Goal: Transaction & Acquisition: Purchase product/service

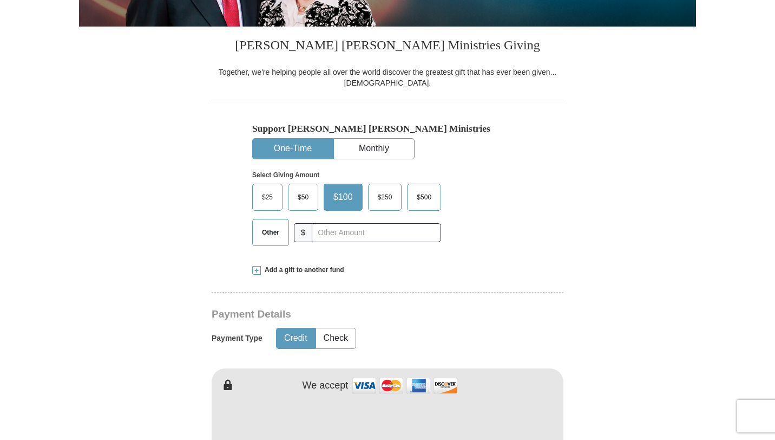
scroll to position [260, 0]
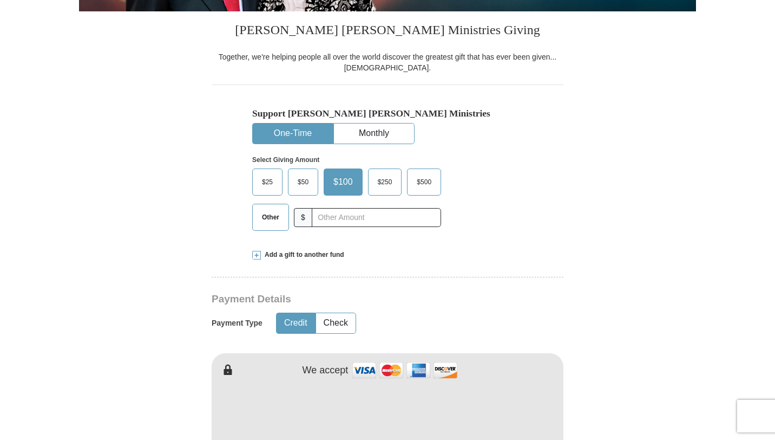
click at [268, 216] on span "Other" at bounding box center [271, 217] width 28 height 16
click at [0, 0] on input "Other" at bounding box center [0, 0] width 0 height 0
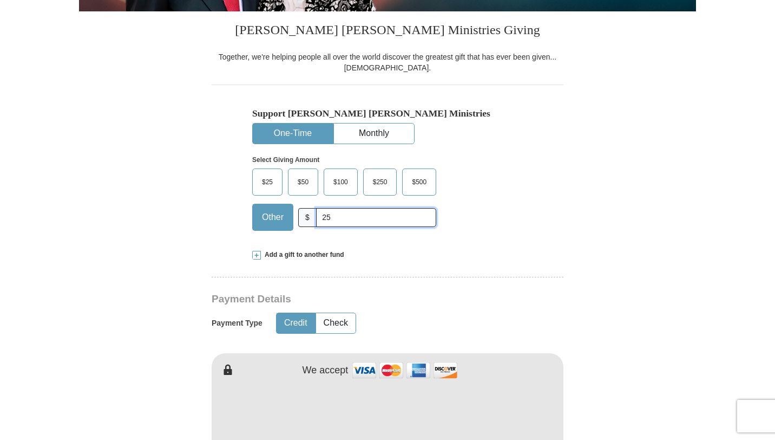
click at [351, 219] on input "25" at bounding box center [376, 217] width 120 height 19
type input "25.00"
click at [562, 216] on div "Support Kenneth Copeland Ministries One-Time Monthly Select Giving Amount Amoun…" at bounding box center [388, 161] width 352 height 154
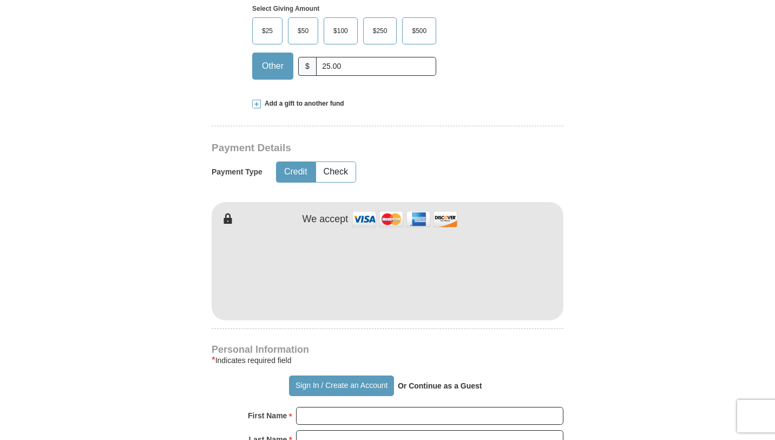
scroll to position [433, 0]
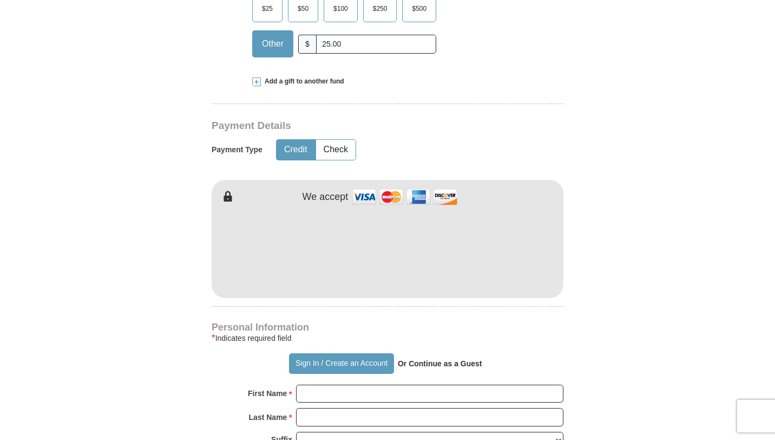
click at [623, 303] on form "Already have an account? Sign in for faster giving. Don't have an account? Crea…" at bounding box center [387, 274] width 617 height 1328
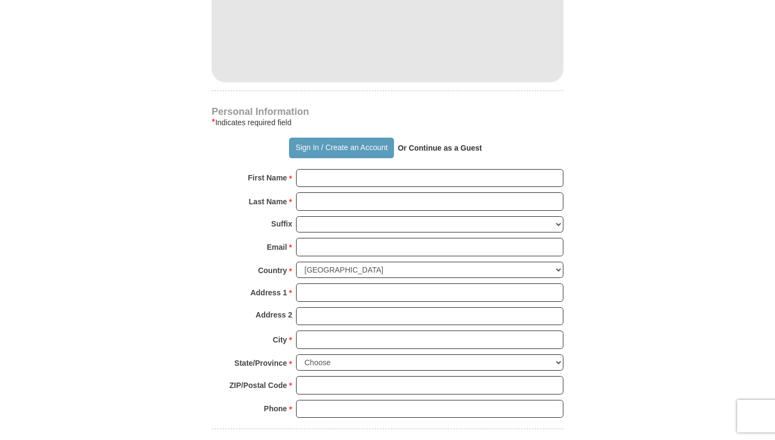
scroll to position [650, 0]
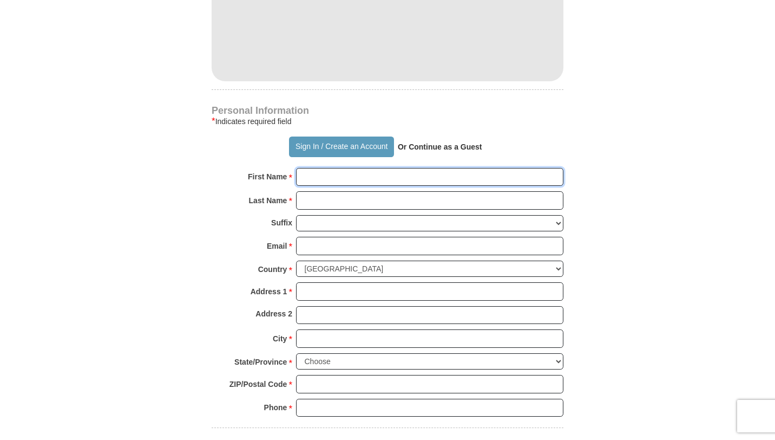
click at [382, 176] on input "First Name *" at bounding box center [430, 177] width 268 height 18
type input "debra"
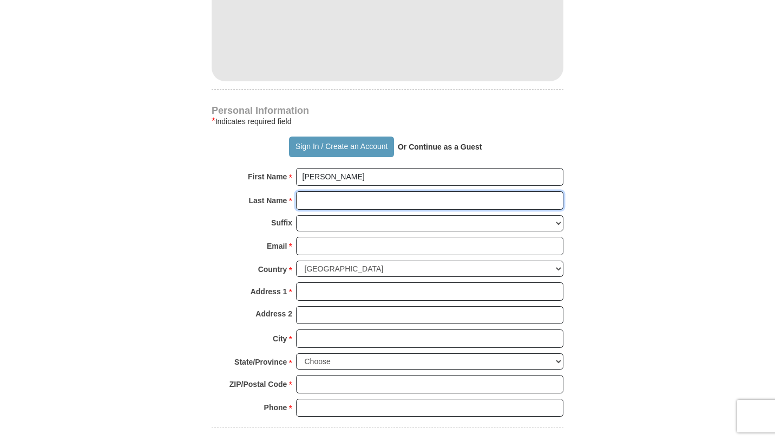
click at [363, 204] on input "Last Name *" at bounding box center [430, 200] width 268 height 18
type input "howard"
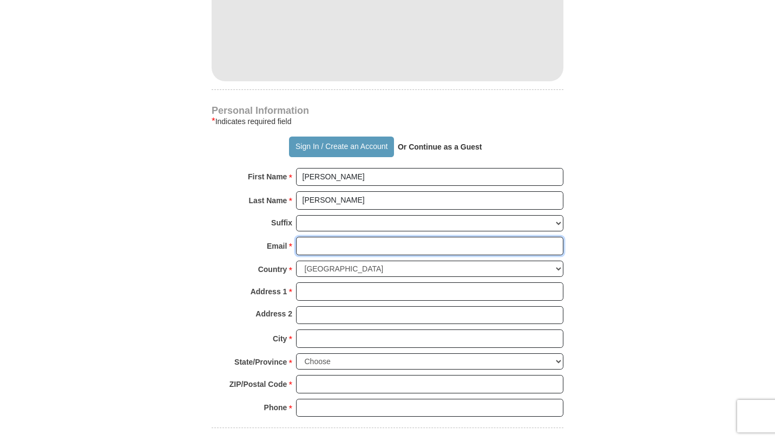
click at [348, 242] on input "Email *" at bounding box center [430, 246] width 268 height 18
type input "borg1333@gmail.com"
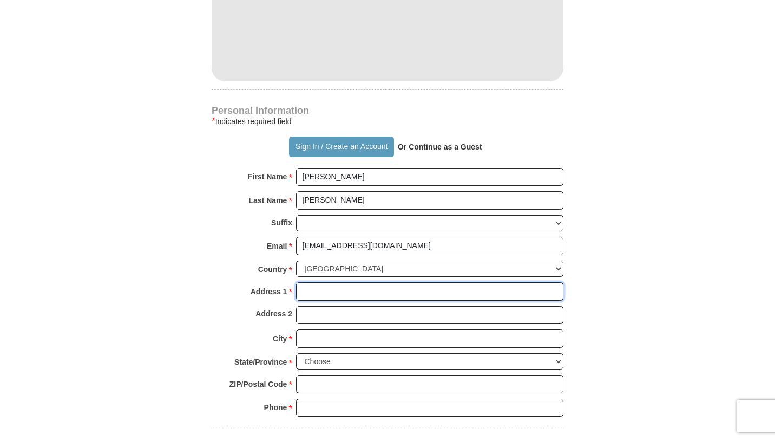
click at [347, 291] on input "Address 1 *" at bounding box center [430, 291] width 268 height 18
type input "1007 Reagans Rd"
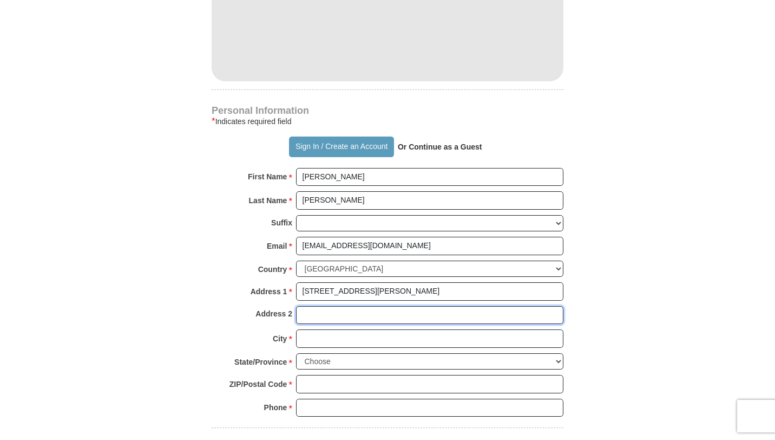
type input "612"
type input "Frederick"
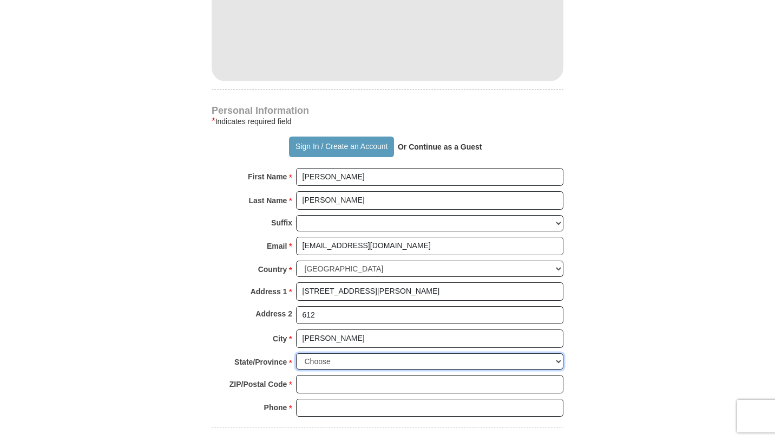
select select "MD"
type input "21702"
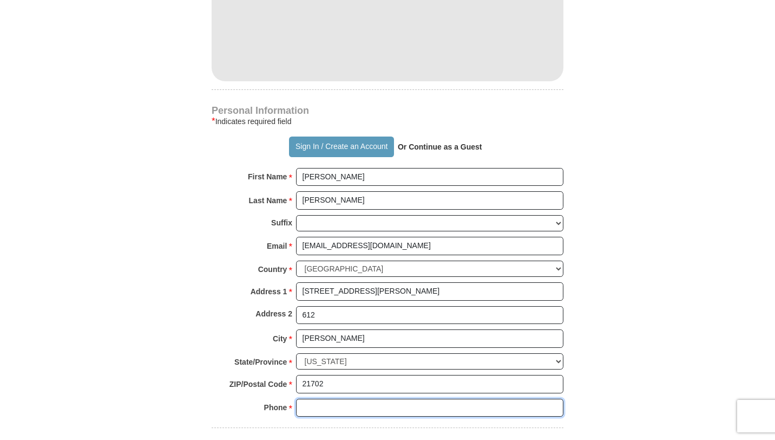
type input "3014374027"
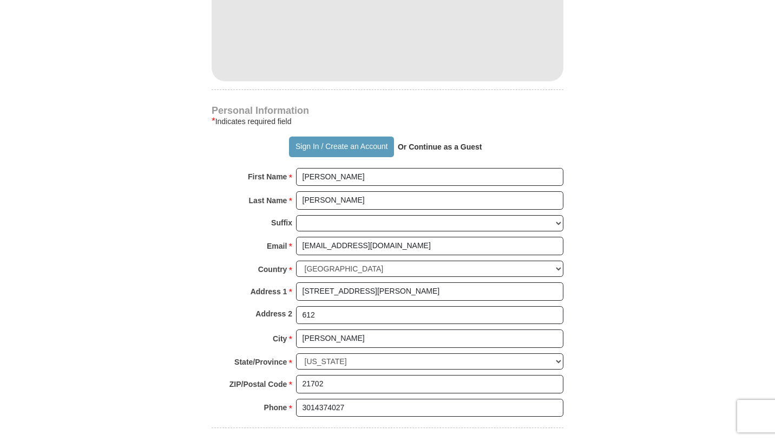
click at [591, 351] on form "Already have an account? Sign in for faster giving. Don't have an account? Crea…" at bounding box center [387, 57] width 617 height 1328
click at [408, 291] on input "1007 Reagans Rd" at bounding box center [430, 291] width 268 height 18
type input "1"
type input "P.O. Box 392"
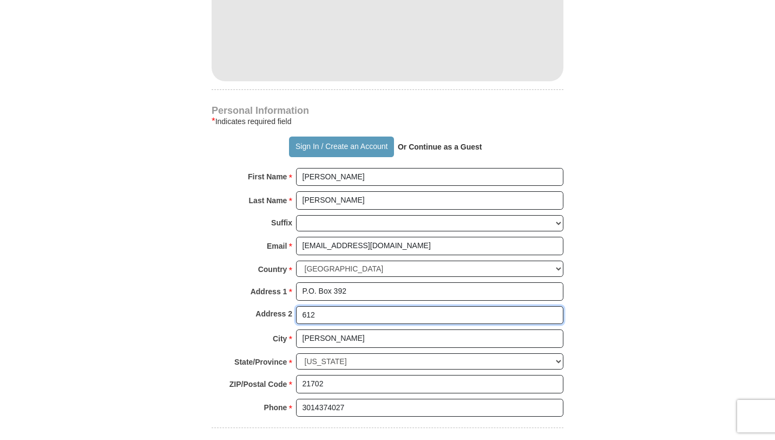
click at [388, 322] on input "612" at bounding box center [430, 315] width 268 height 18
type input "6"
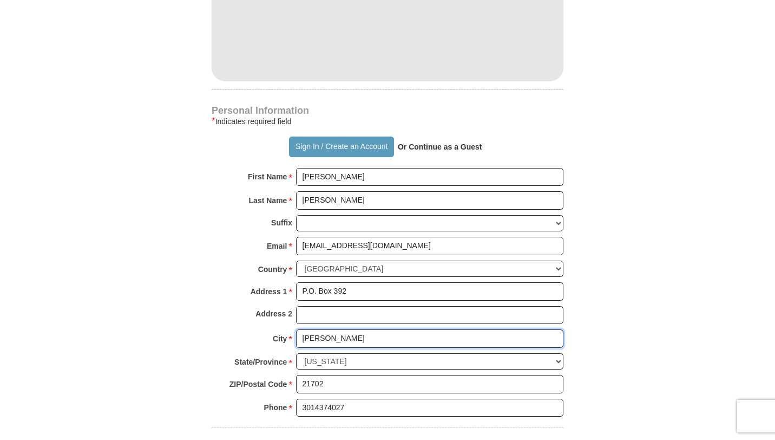
click at [391, 342] on input "Frederick" at bounding box center [430, 338] width 268 height 18
type input "F"
type input "Bowie"
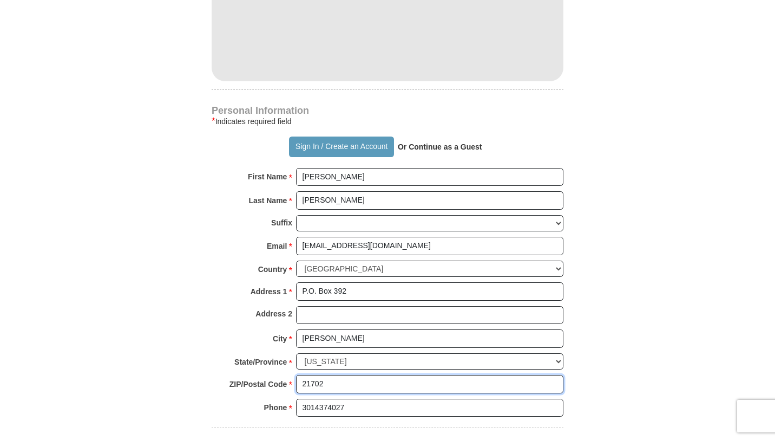
click at [363, 387] on input "21702" at bounding box center [430, 384] width 268 height 18
type input "2"
type input "20719"
click at [371, 409] on input "3014374027" at bounding box center [430, 408] width 268 height 18
click at [614, 385] on form "Already have an account? Sign in for faster giving. Don't have an account? Crea…" at bounding box center [387, 57] width 617 height 1328
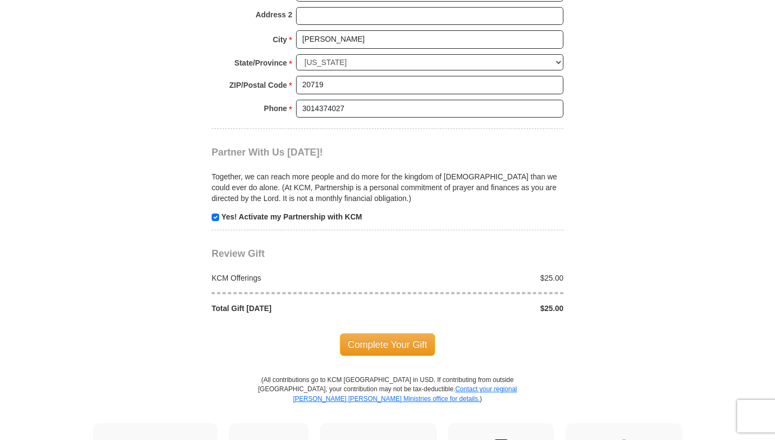
scroll to position [953, 0]
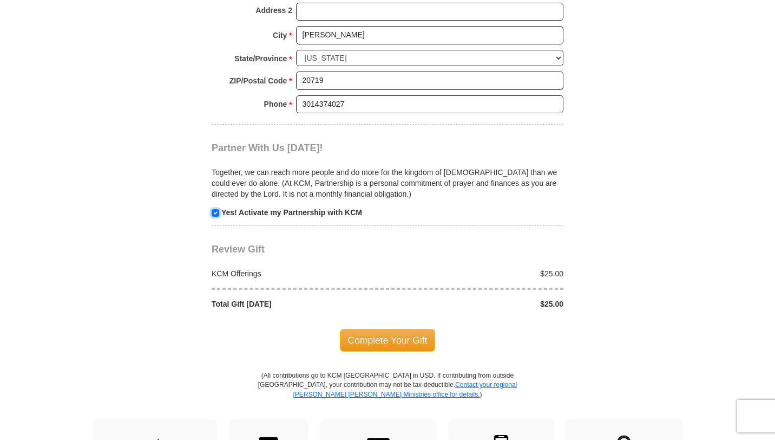
click at [216, 212] on input "checkbox" at bounding box center [216, 213] width 8 height 8
checkbox input "false"
click at [406, 339] on span "Complete Your Gift" at bounding box center [388, 340] width 96 height 23
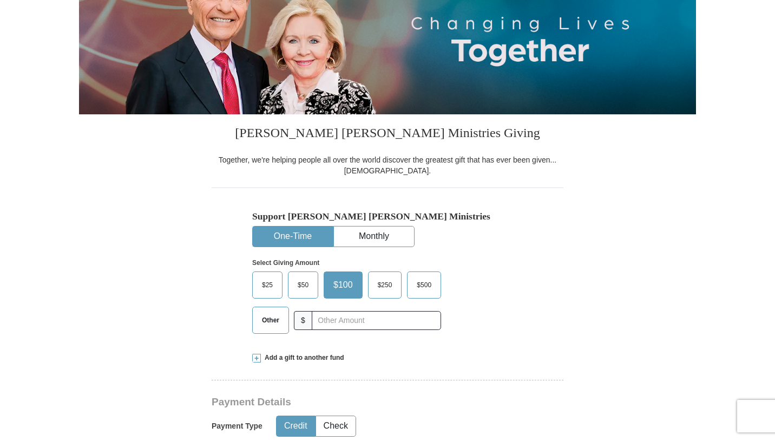
scroll to position [195, 0]
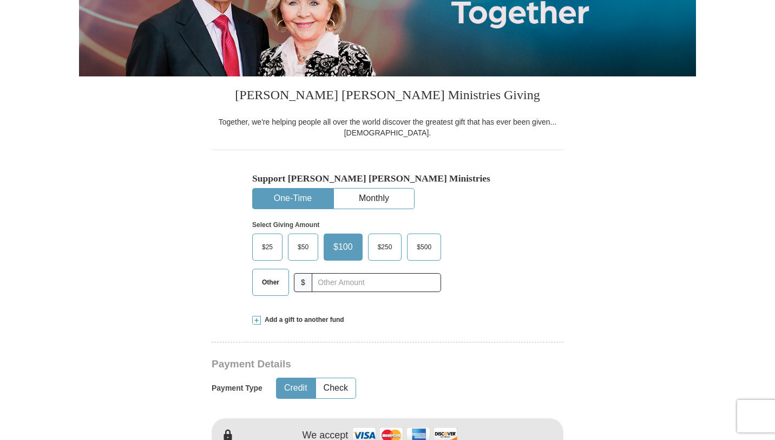
click at [260, 285] on span "Other" at bounding box center [271, 282] width 28 height 16
click at [0, 0] on input "Other" at bounding box center [0, 0] width 0 height 0
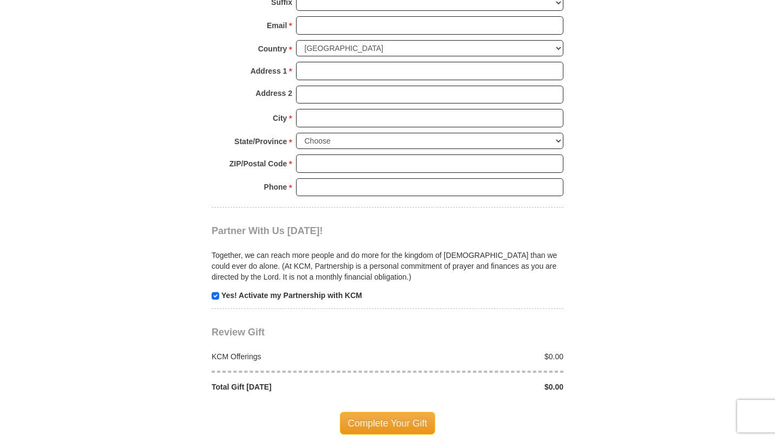
scroll to position [866, 0]
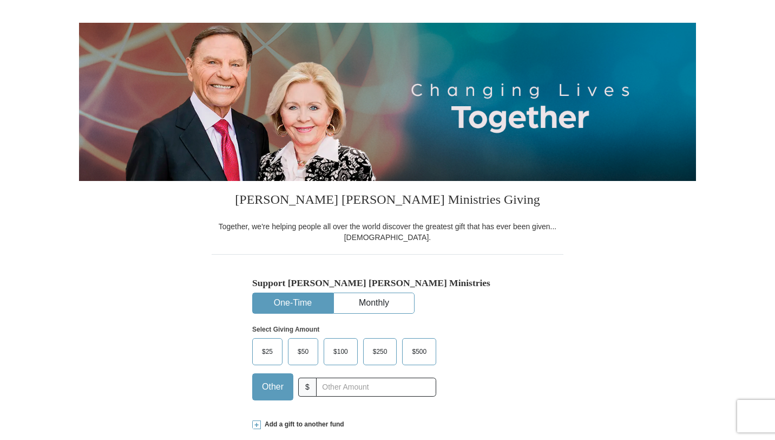
scroll to position [87, 0]
